Goal: Browse casually: Explore the website without a specific task or goal

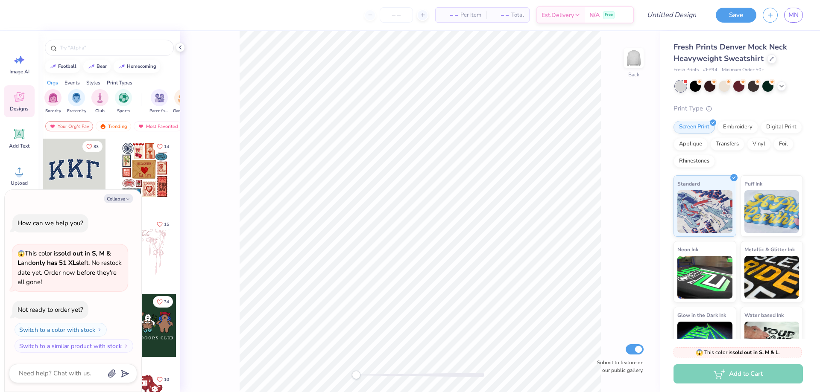
drag, startPoint x: 3, startPoint y: 2, endPoint x: 292, endPoint y: 3, distance: 289.5
click at [315, 3] on div "– – Per Item – – Total Est. Delivery N/A Free" at bounding box center [328, 15] width 610 height 30
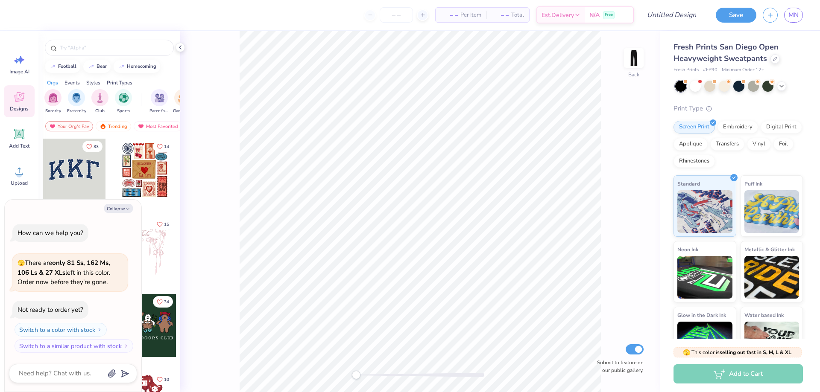
click at [266, 18] on div "– – Per Item – – Total Est. Delivery N/A Free" at bounding box center [328, 15] width 610 height 30
